Goal: Find contact information: Find contact information

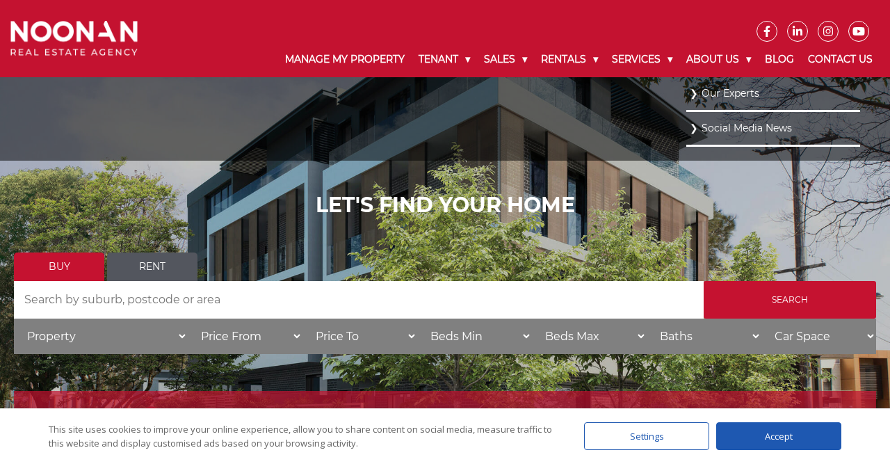
click at [727, 97] on link "Our Experts" at bounding box center [773, 93] width 167 height 19
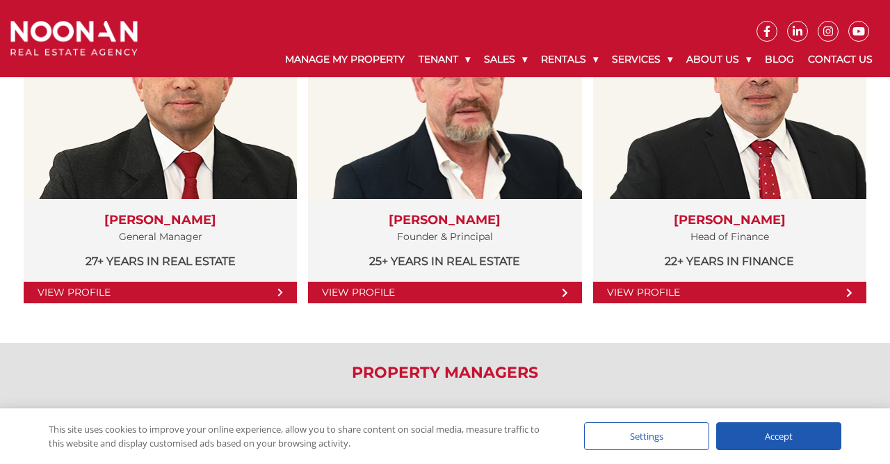
scroll to position [362, 0]
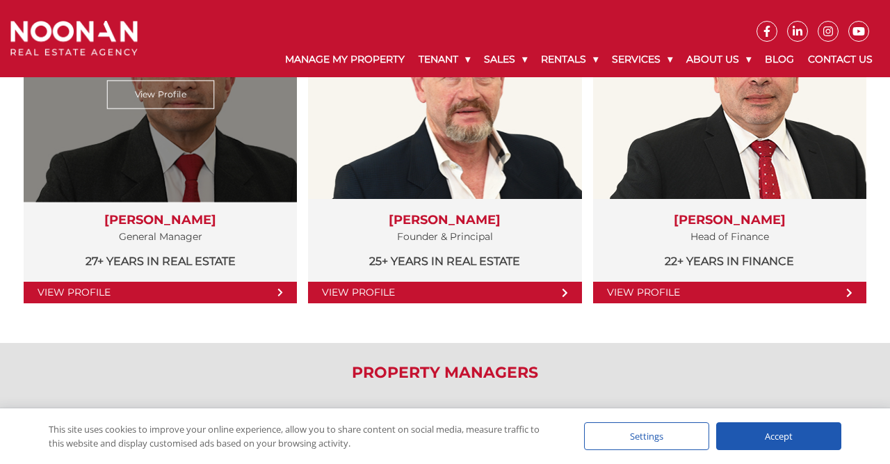
click at [198, 289] on link "View Profile" at bounding box center [160, 293] width 273 height 22
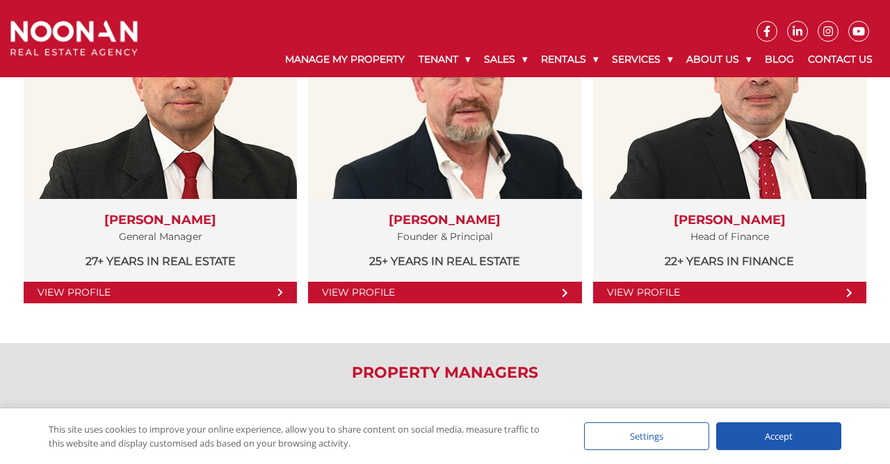
click at [454, 365] on h2 "Property Managers" at bounding box center [445, 373] width 862 height 18
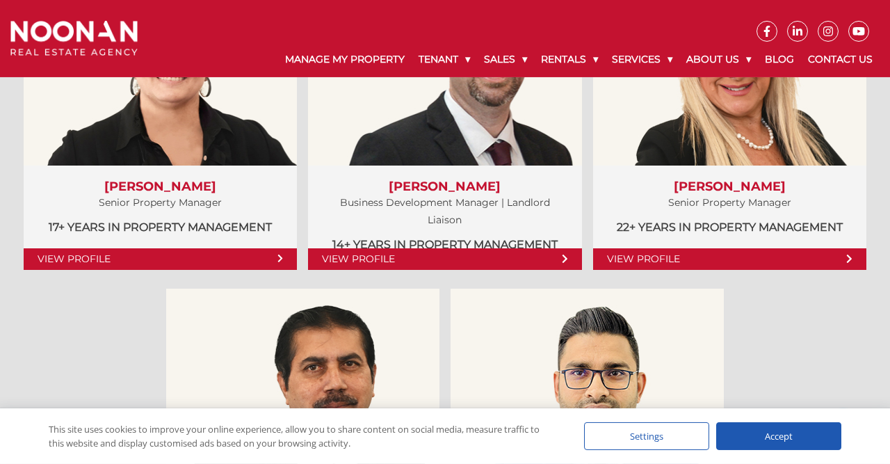
scroll to position [723, 0]
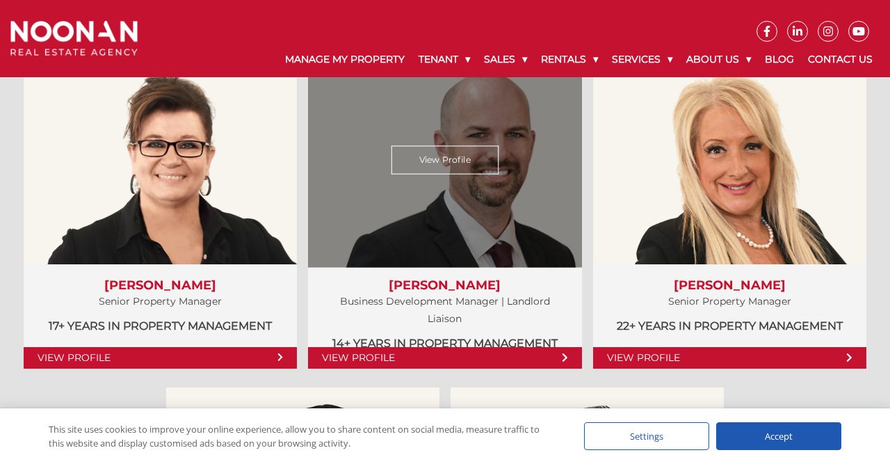
click at [475, 355] on link "View Profile" at bounding box center [444, 358] width 273 height 22
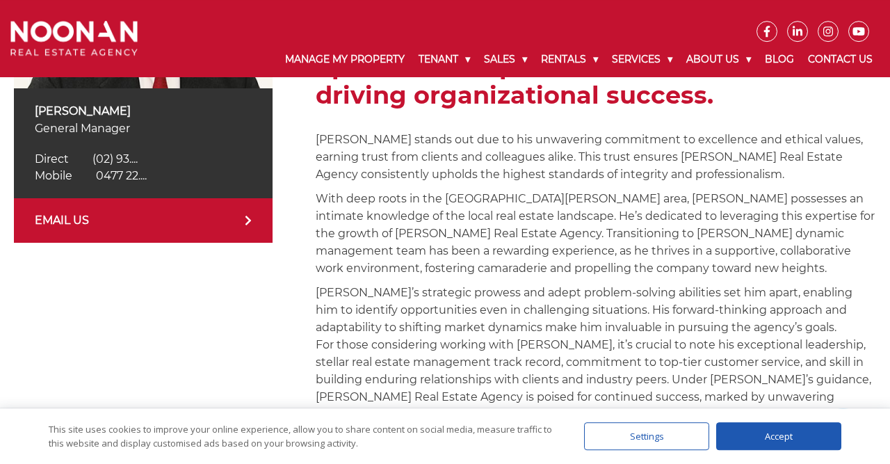
scroll to position [378, 0]
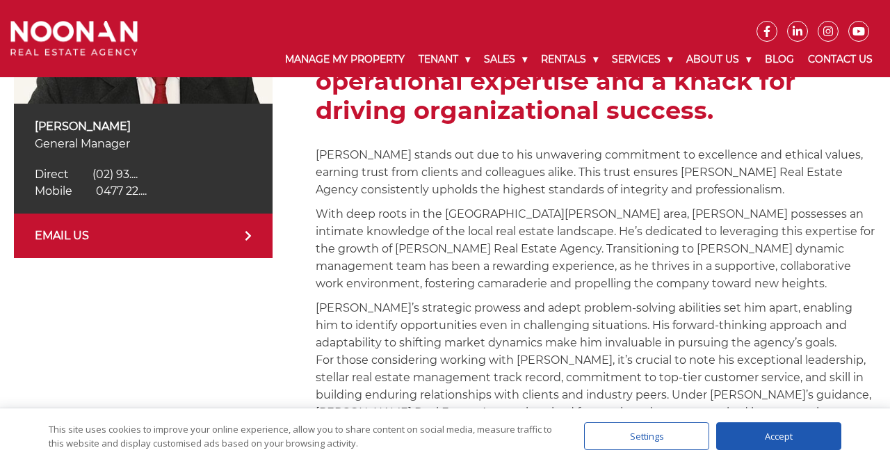
click at [155, 234] on link "EMAIL US" at bounding box center [143, 235] width 259 height 45
click at [243, 236] on link "EMAIL US" at bounding box center [143, 235] width 259 height 45
drag, startPoint x: 785, startPoint y: 422, endPoint x: 786, endPoint y: 429, distance: 7.1
click at [784, 423] on div "Accept" at bounding box center [778, 436] width 125 height 28
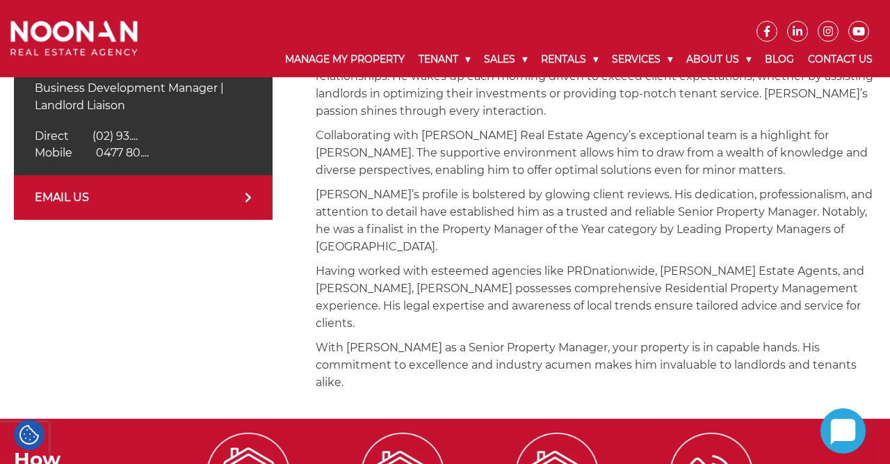
scroll to position [434, 0]
click at [79, 198] on link "EMAIL US" at bounding box center [143, 197] width 259 height 45
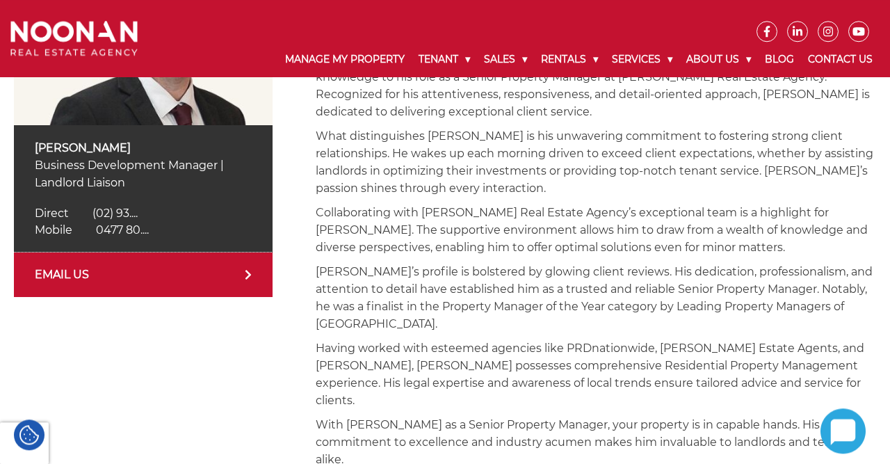
scroll to position [289, 0]
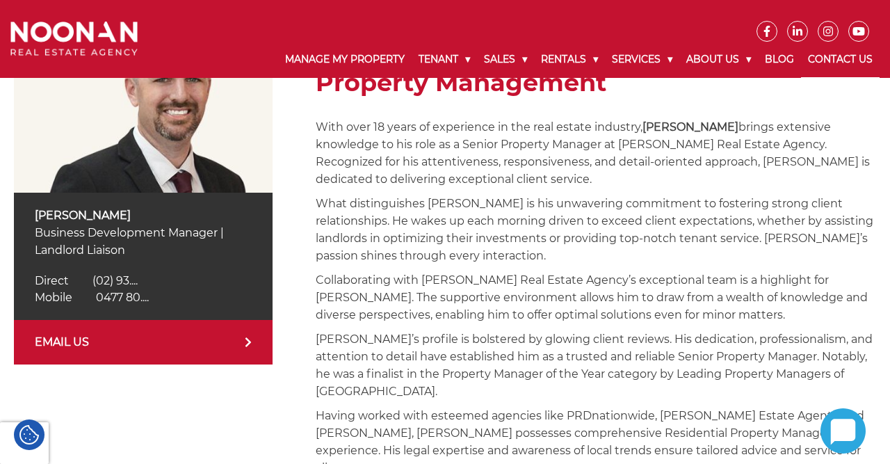
click at [853, 59] on link "Contact Us" at bounding box center [840, 60] width 79 height 36
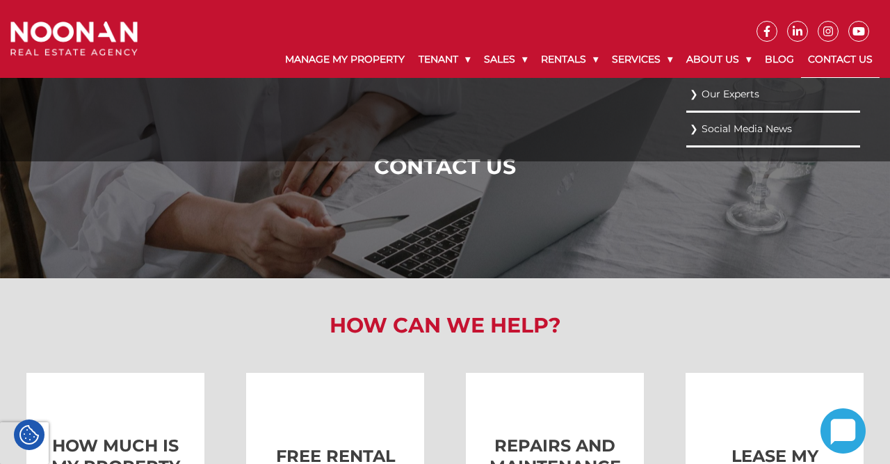
click at [716, 90] on link "Our Experts" at bounding box center [773, 94] width 167 height 19
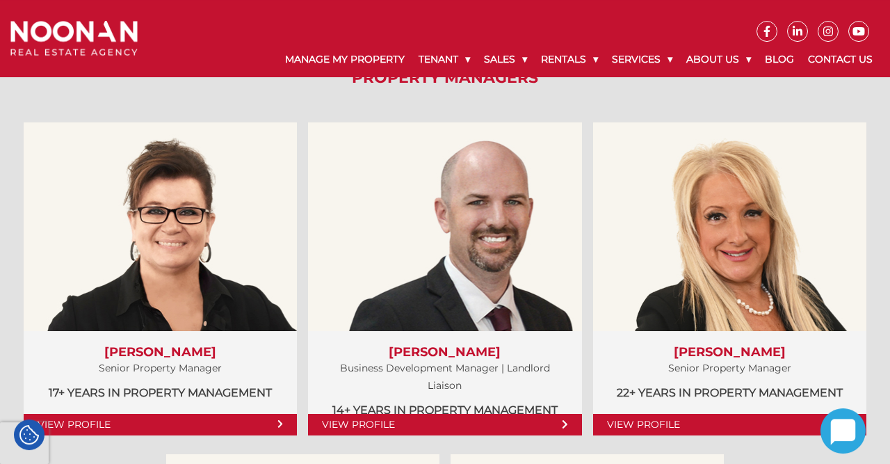
scroll to position [723, 0]
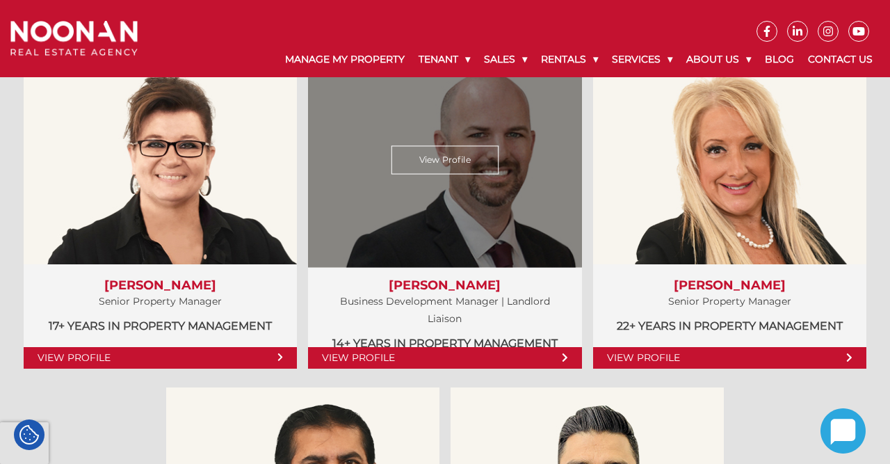
click at [447, 357] on link "View Profile" at bounding box center [444, 358] width 273 height 22
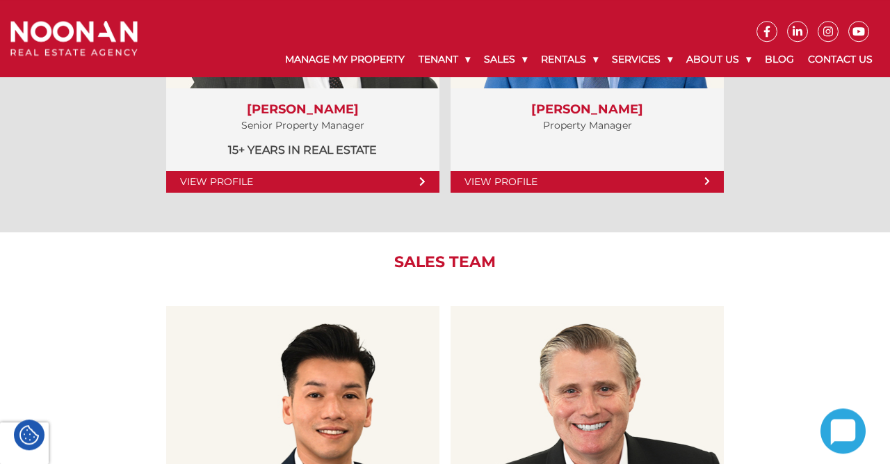
scroll to position [1446, 0]
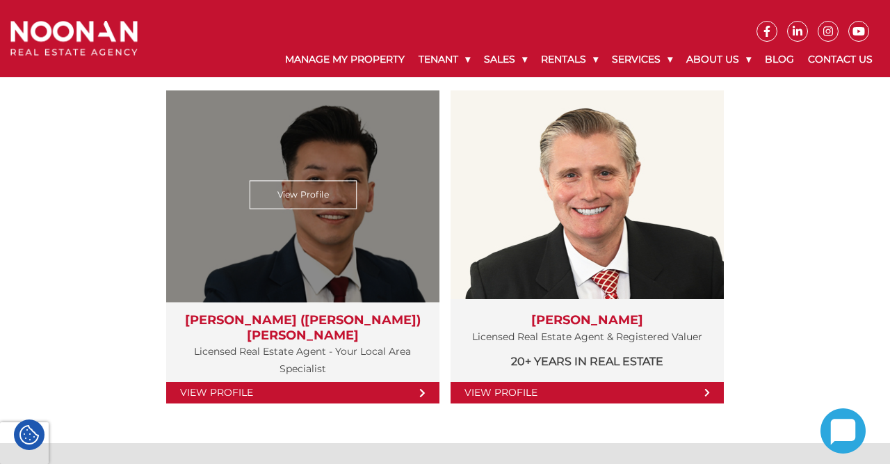
click at [273, 388] on link "View Profile" at bounding box center [302, 393] width 273 height 22
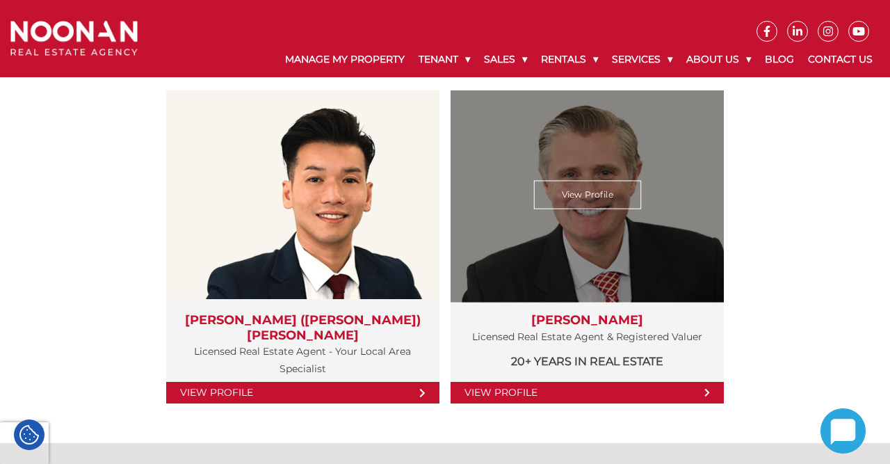
click at [584, 195] on link "View Profile" at bounding box center [587, 195] width 108 height 29
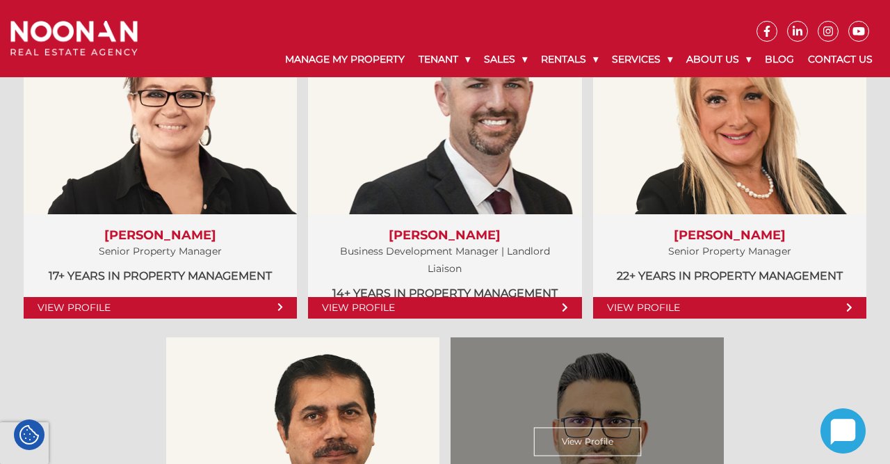
scroll to position [795, 0]
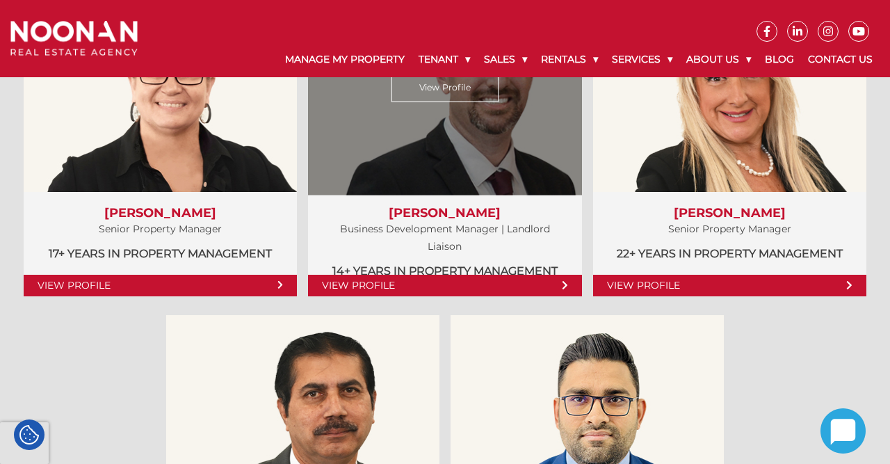
click at [370, 283] on link "View Profile" at bounding box center [444, 286] width 273 height 22
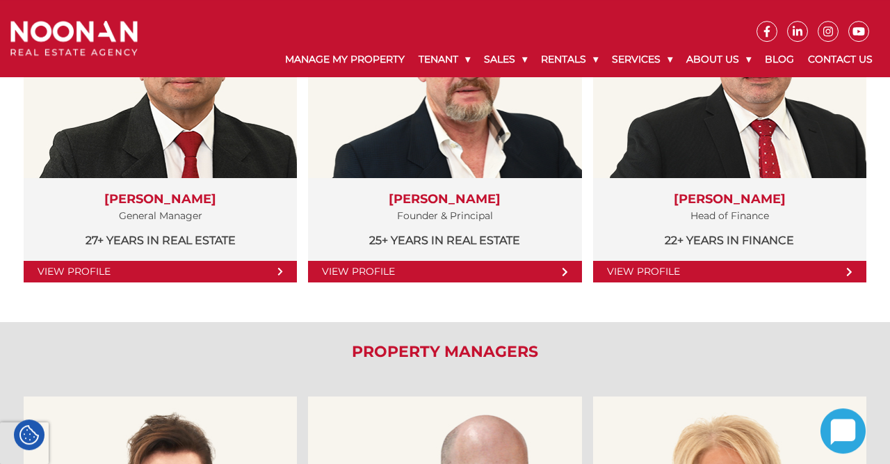
scroll to position [432, 0]
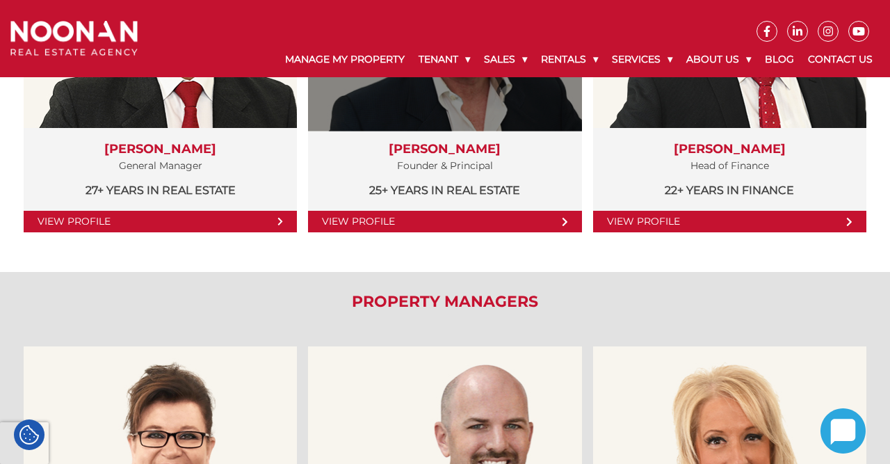
click at [396, 222] on link "View Profile" at bounding box center [444, 222] width 273 height 22
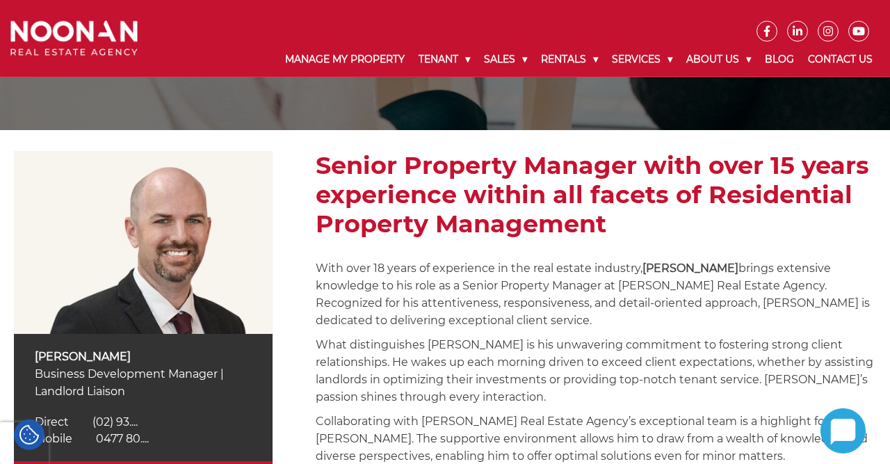
scroll to position [289, 0]
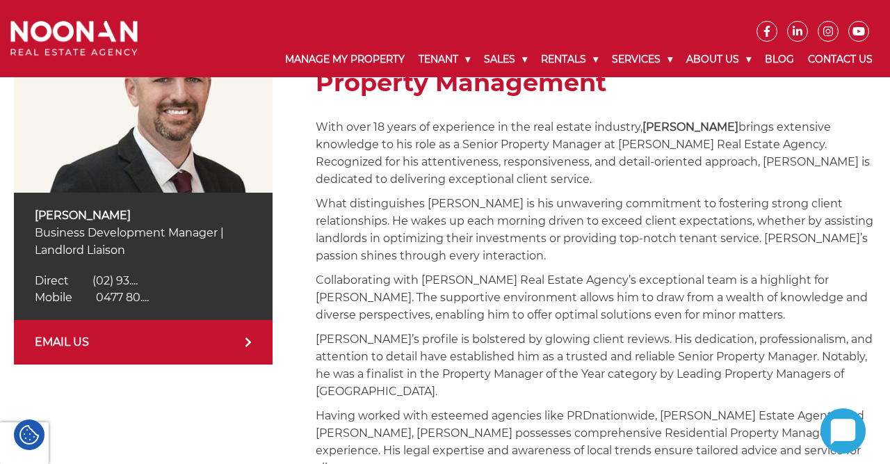
click at [84, 345] on link "EMAIL US" at bounding box center [143, 342] width 259 height 45
click at [42, 339] on link "EMAIL US" at bounding box center [143, 342] width 259 height 45
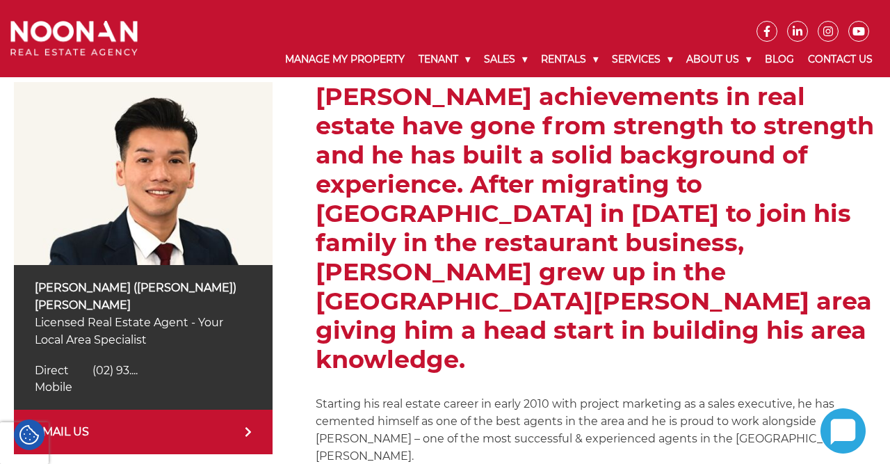
scroll to position [289, 0]
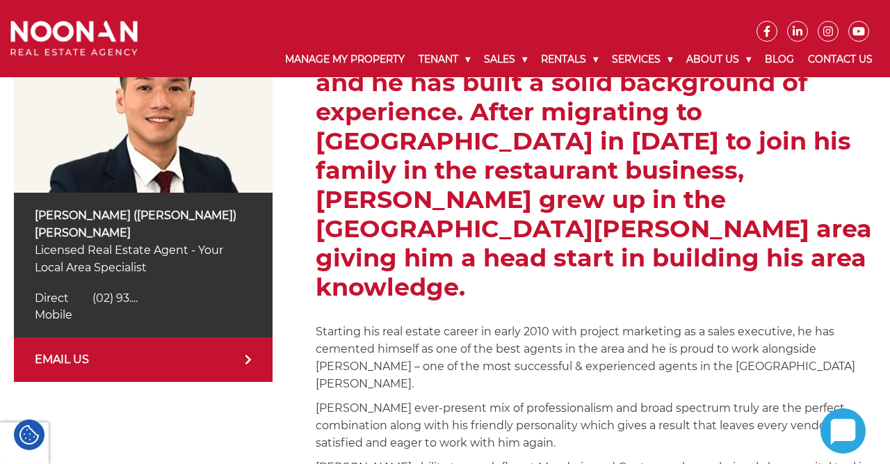
click at [108, 344] on link "EMAIL US" at bounding box center [143, 359] width 259 height 45
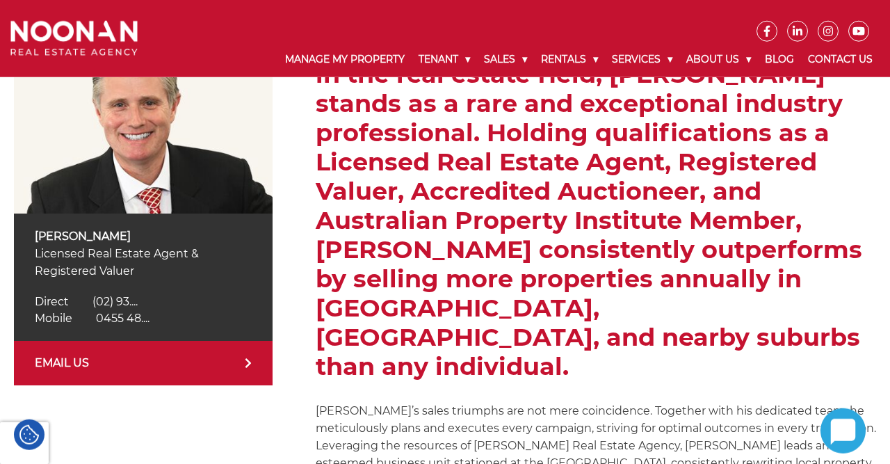
scroll to position [362, 0]
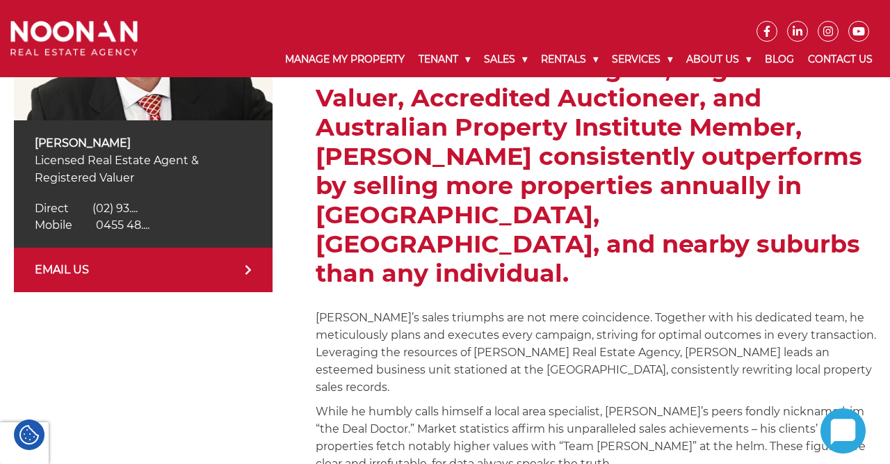
click at [111, 268] on link "EMAIL US" at bounding box center [143, 270] width 259 height 45
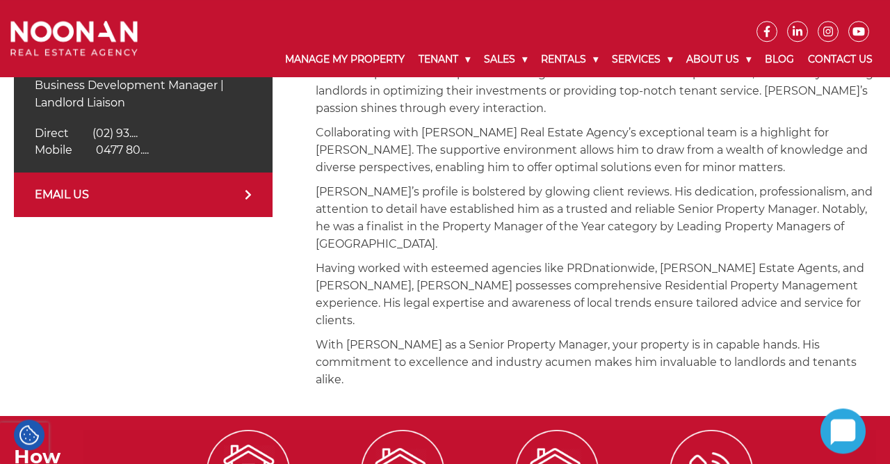
scroll to position [434, 0]
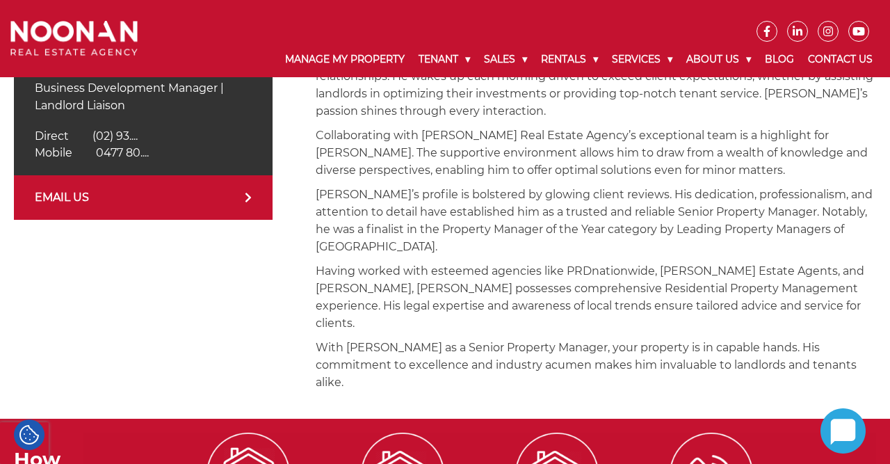
click at [93, 200] on link "EMAIL US" at bounding box center [143, 197] width 259 height 45
click at [816, 196] on p "[PERSON_NAME]’s profile is bolstered by glowing client reviews. His dedication,…" at bounding box center [596, 221] width 560 height 70
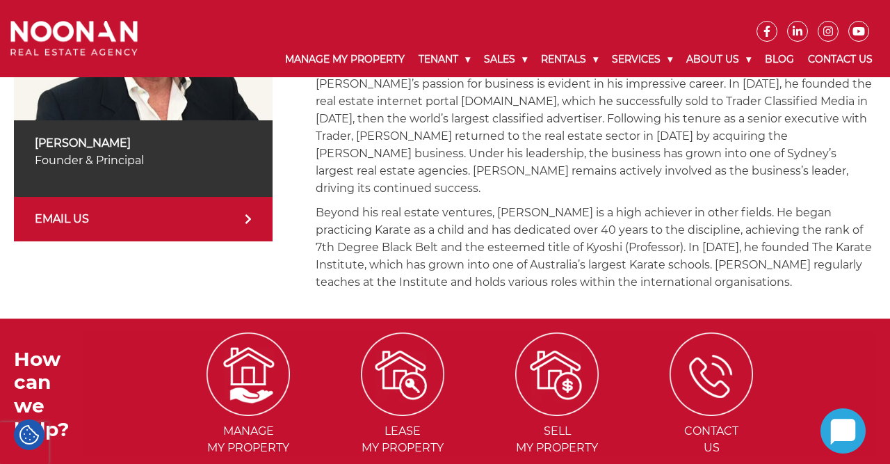
scroll to position [362, 0]
click at [86, 219] on link "EMAIL US" at bounding box center [143, 219] width 259 height 45
